Goal: Complete application form

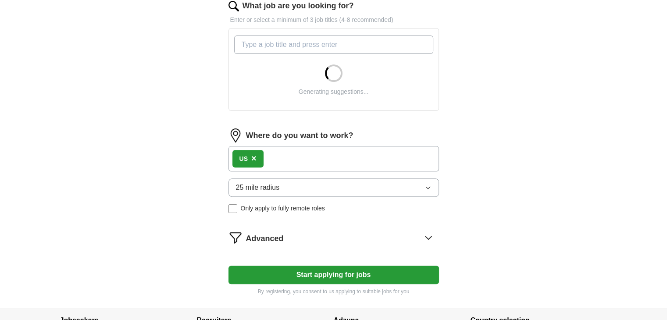
scroll to position [299, 0]
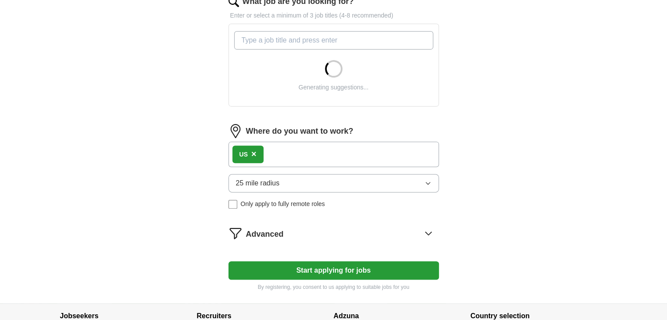
click at [372, 187] on button "25 mile radius" at bounding box center [334, 183] width 211 height 18
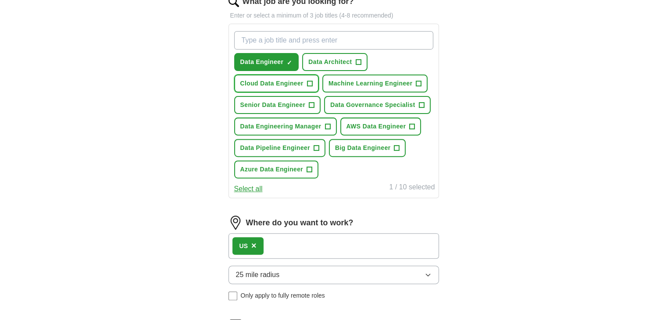
click at [300, 85] on span "Cloud Data Engineer" at bounding box center [271, 83] width 63 height 9
click at [303, 108] on button "Senior Data Engineer +" at bounding box center [277, 105] width 87 height 18
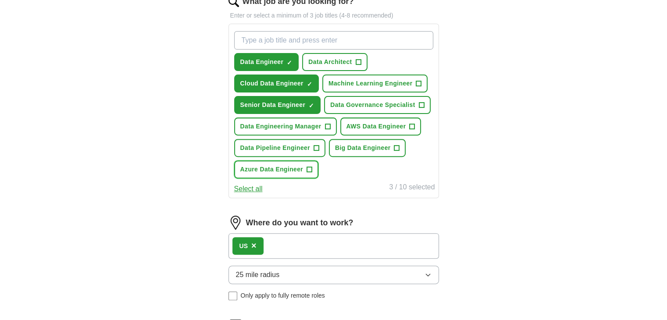
click at [287, 170] on span "Azure Data Engineer" at bounding box center [271, 169] width 63 height 9
click at [387, 130] on button "AWS Data Engineer +" at bounding box center [380, 127] width 81 height 18
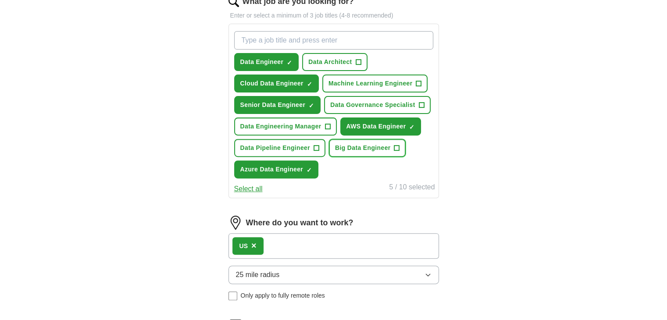
click at [372, 151] on button "Big Data Engineer +" at bounding box center [367, 148] width 77 height 18
click at [312, 141] on button "Data Pipeline Engineer +" at bounding box center [279, 148] width 91 height 18
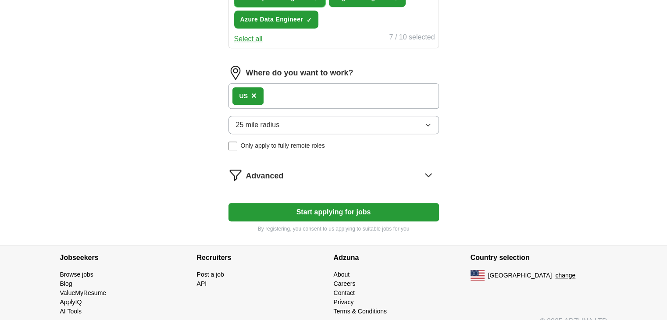
scroll to position [459, 0]
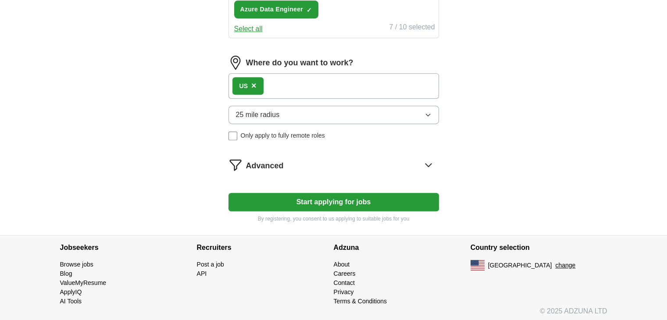
click at [319, 204] on button "Start applying for jobs" at bounding box center [334, 202] width 211 height 18
select select "**"
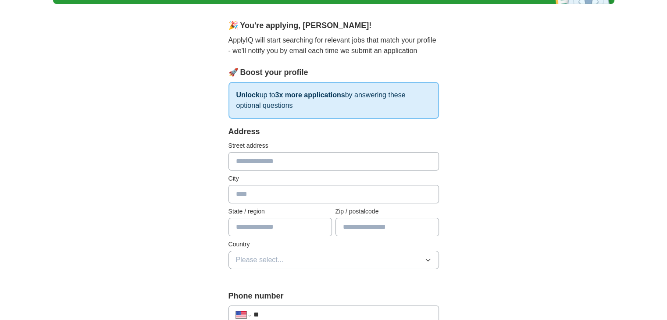
scroll to position [65, 0]
click at [254, 168] on input "text" at bounding box center [334, 161] width 211 height 18
type input "**********"
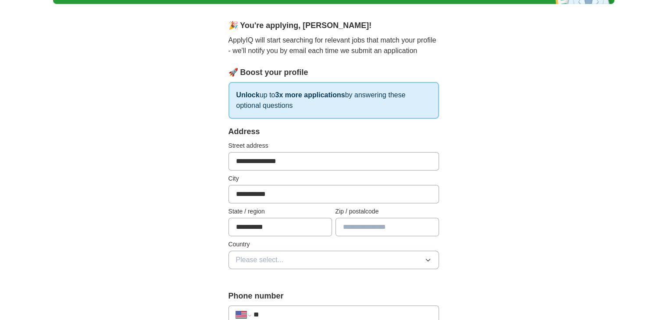
type input "*****"
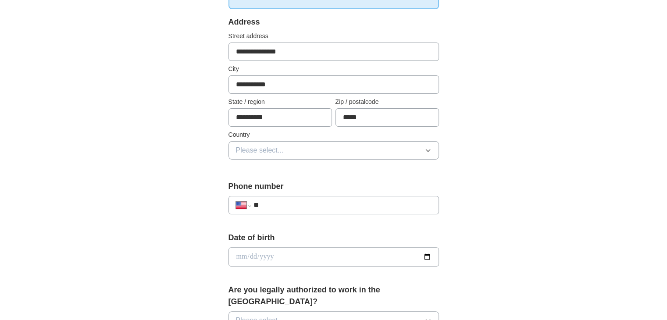
scroll to position [179, 0]
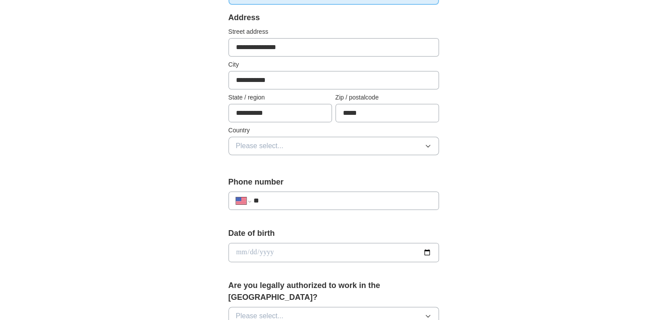
click at [300, 146] on button "Please select..." at bounding box center [334, 146] width 211 height 18
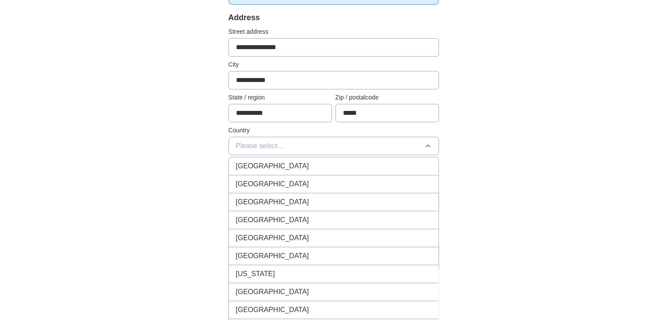
click at [284, 179] on div "[GEOGRAPHIC_DATA]" at bounding box center [334, 184] width 196 height 11
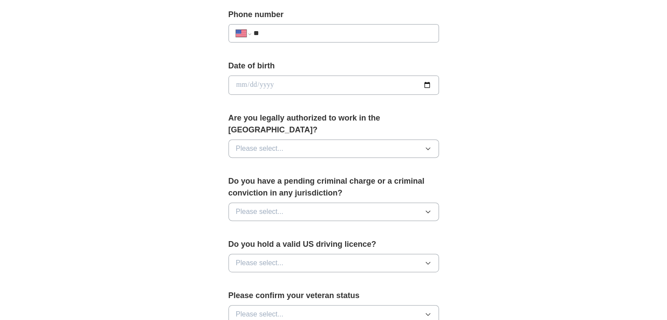
scroll to position [347, 0]
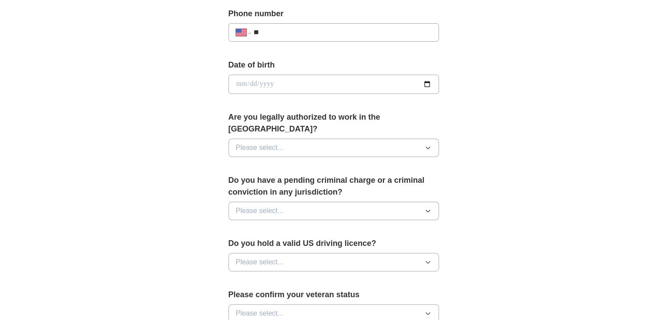
click at [296, 34] on input "**" at bounding box center [342, 32] width 178 height 11
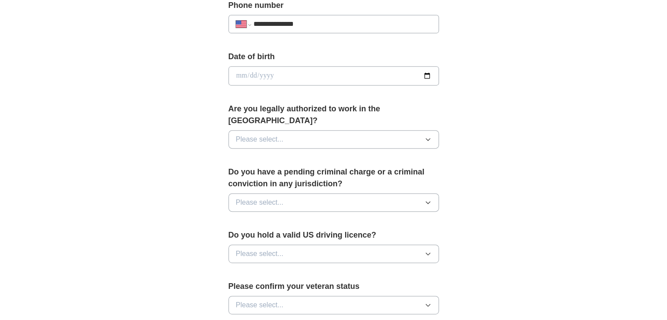
scroll to position [355, 0]
type input "**********"
click at [428, 76] on input "date" at bounding box center [334, 76] width 211 height 19
type input "**********"
click at [349, 131] on button "Please select..." at bounding box center [334, 140] width 211 height 18
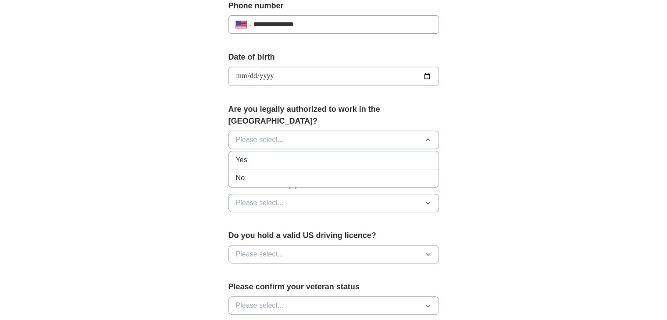
click at [294, 155] on div "Yes" at bounding box center [334, 160] width 196 height 11
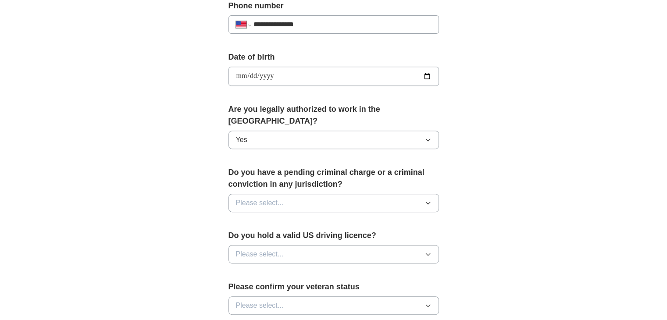
click at [279, 198] on span "Please select..." at bounding box center [260, 203] width 48 height 11
click at [266, 236] on div "No" at bounding box center [334, 241] width 196 height 11
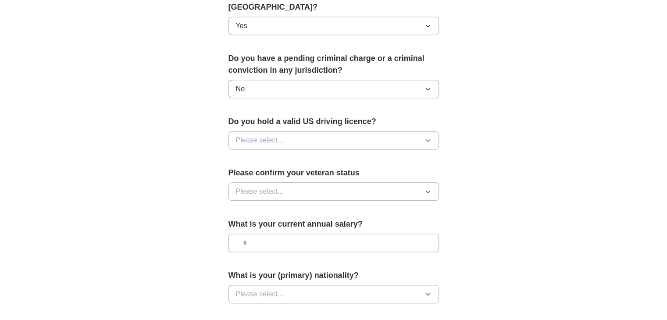
scroll to position [471, 0]
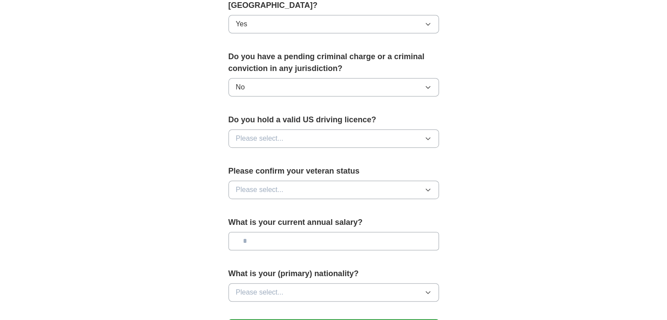
click at [314, 129] on button "Please select..." at bounding box center [334, 138] width 211 height 18
click at [256, 172] on div "No" at bounding box center [334, 177] width 196 height 11
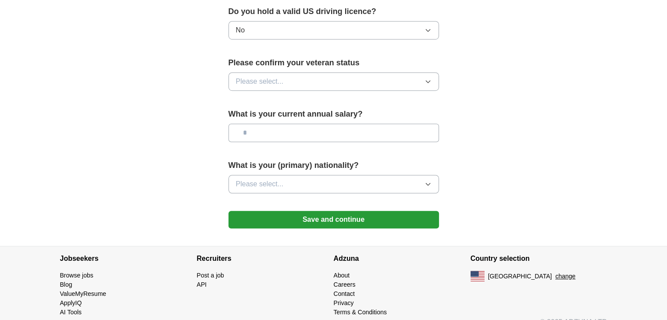
click at [311, 72] on button "Please select..." at bounding box center [334, 81] width 211 height 18
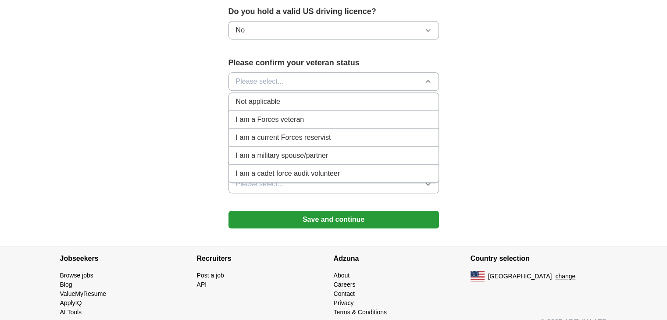
click at [293, 97] on div "Not applicable" at bounding box center [334, 102] width 196 height 11
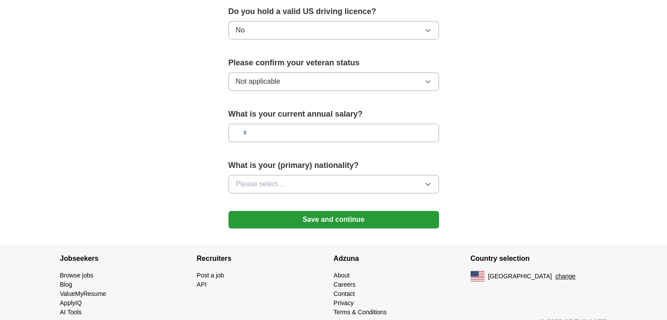
click at [343, 175] on button "Please select..." at bounding box center [334, 184] width 211 height 18
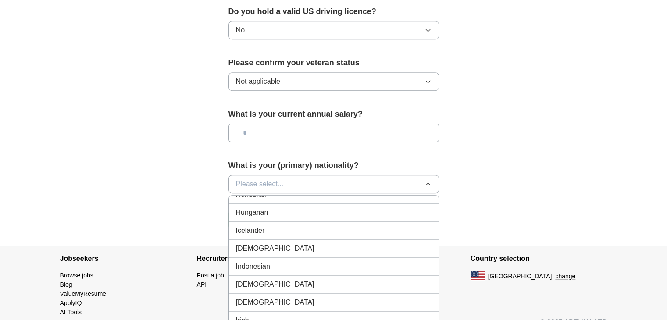
scroll to position [1388, 0]
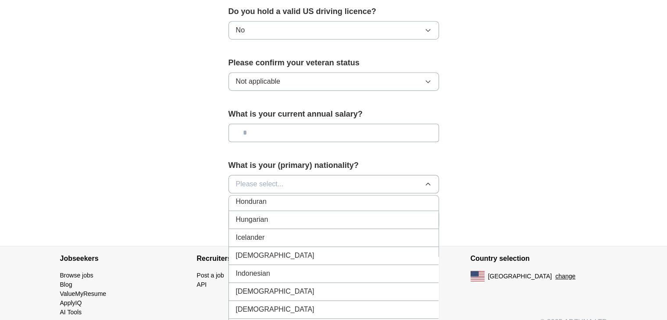
click at [262, 251] on div "[DEMOGRAPHIC_DATA]" at bounding box center [334, 256] width 196 height 11
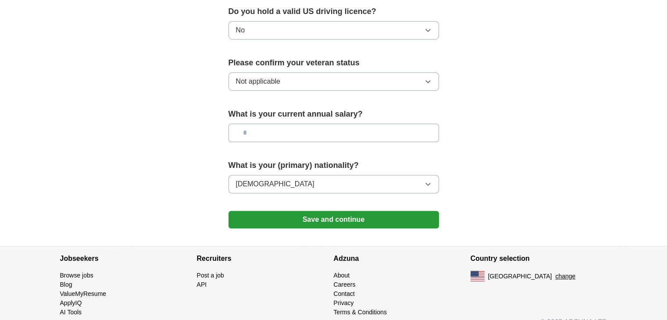
click at [320, 211] on button "Save and continue" at bounding box center [334, 220] width 211 height 18
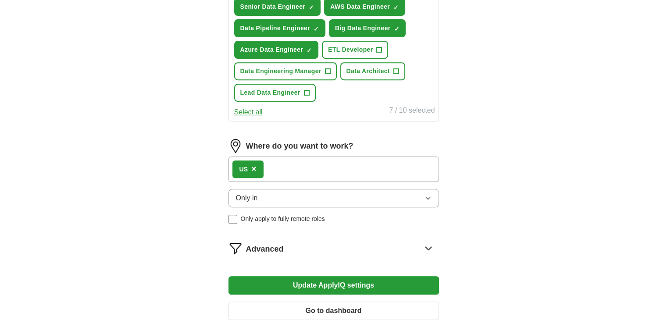
scroll to position [477, 0]
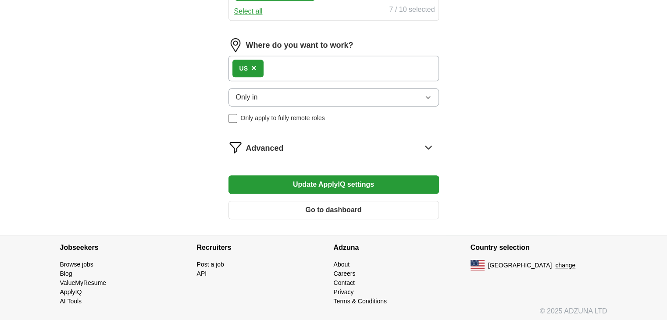
click at [423, 142] on icon at bounding box center [429, 147] width 14 height 14
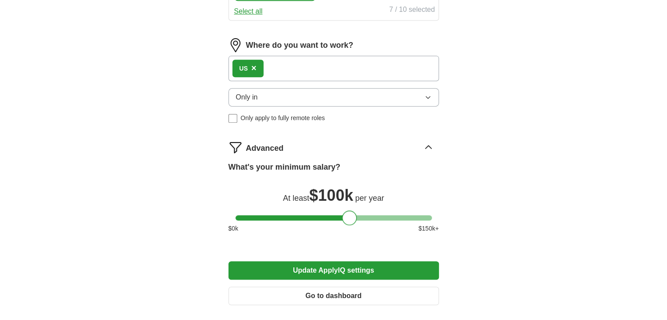
drag, startPoint x: 379, startPoint y: 215, endPoint x: 349, endPoint y: 218, distance: 29.9
click at [349, 218] on div at bounding box center [349, 218] width 15 height 15
click at [335, 267] on button "Update ApplyIQ settings" at bounding box center [334, 270] width 211 height 18
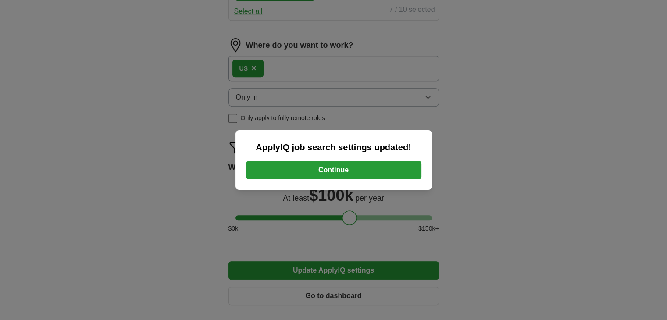
click at [332, 168] on button "Continue" at bounding box center [333, 170] width 175 height 18
